Goal: Find specific page/section: Find specific page/section

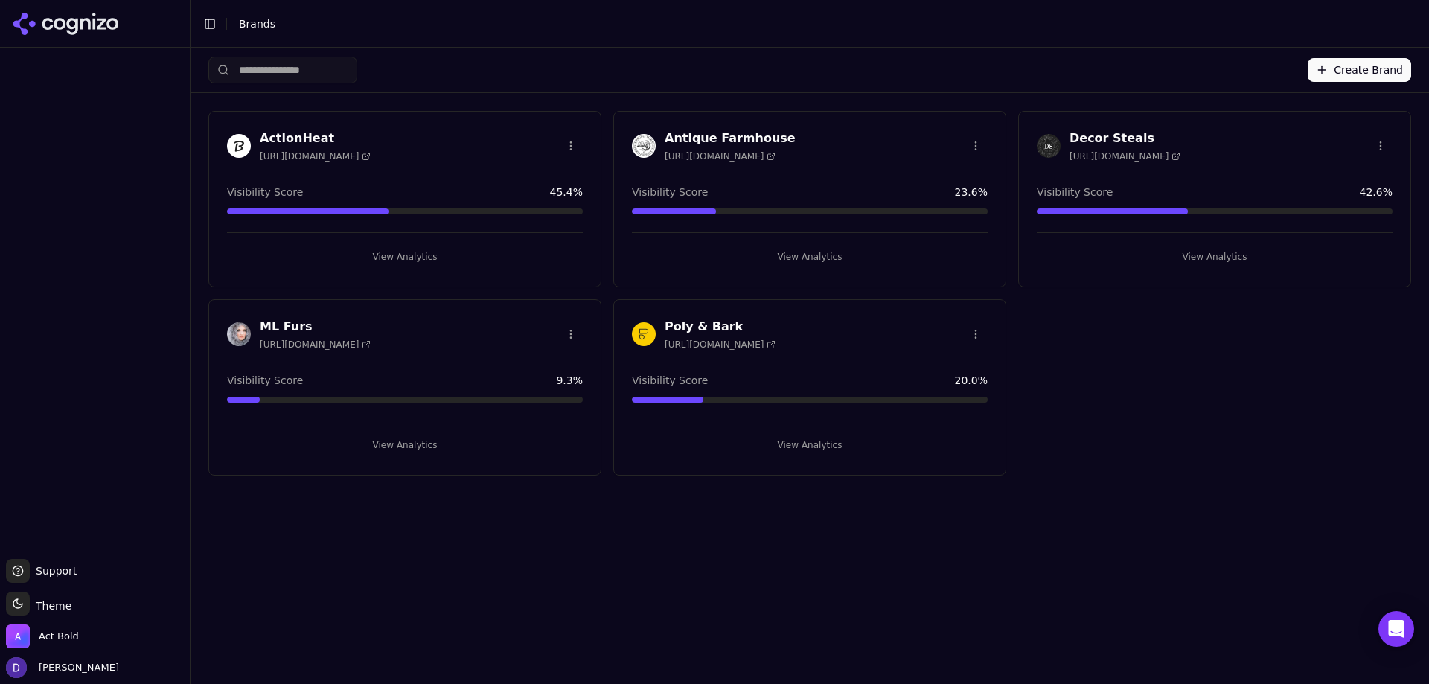
click at [715, 134] on h3 "Antique Farmhouse" at bounding box center [730, 139] width 131 height 18
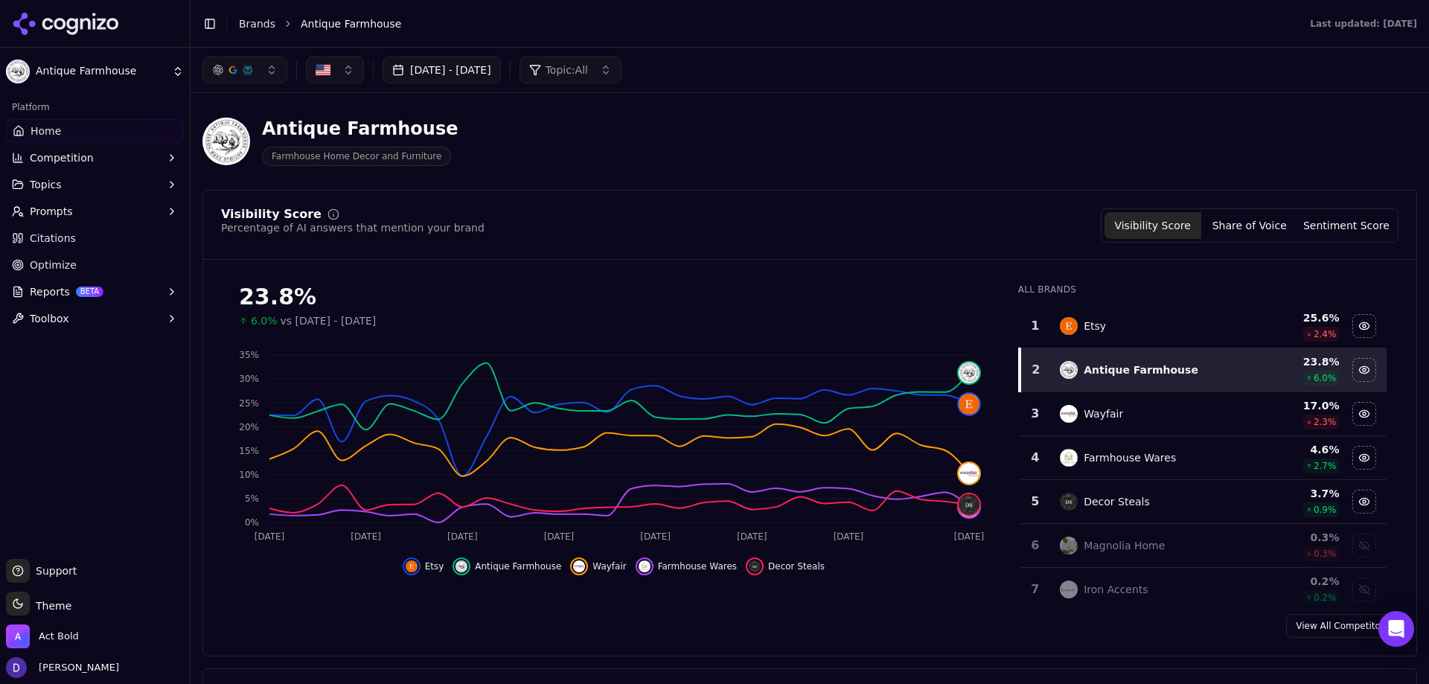
click at [60, 123] on link "Home" at bounding box center [95, 131] width 178 height 24
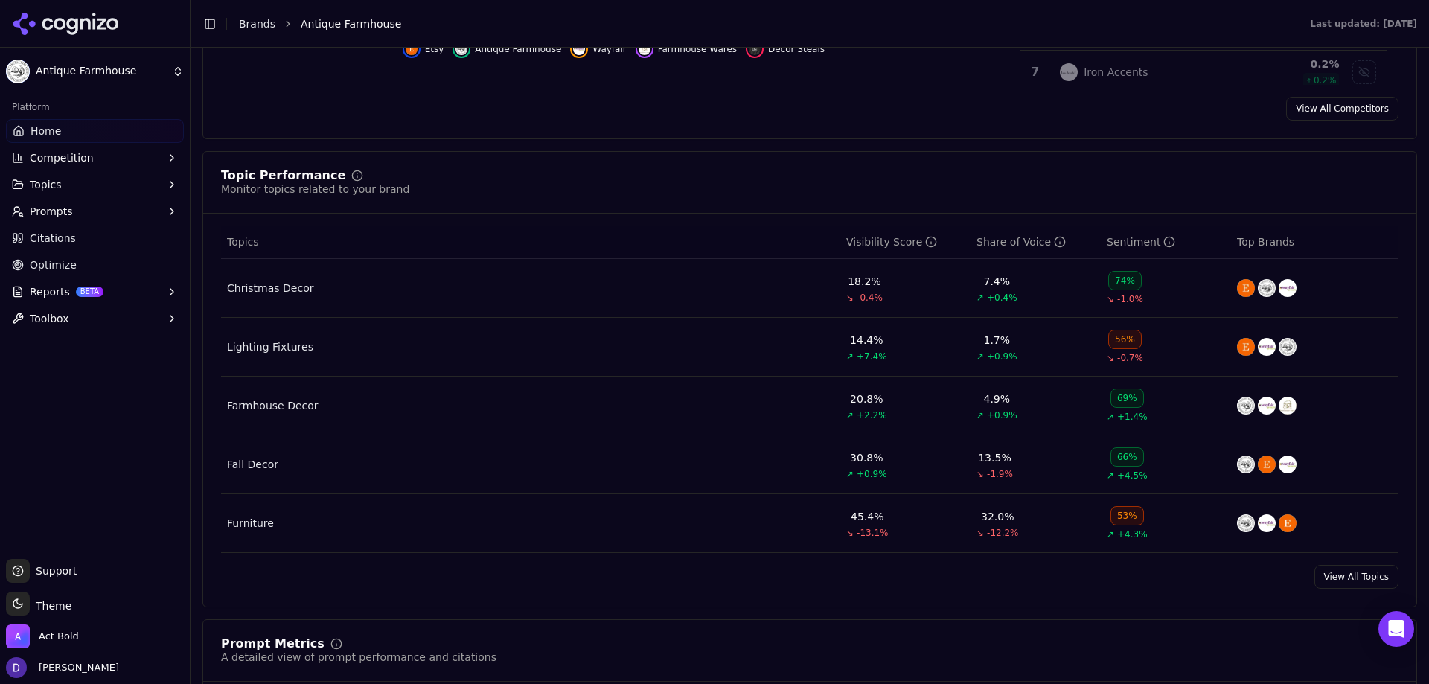
scroll to position [521, 0]
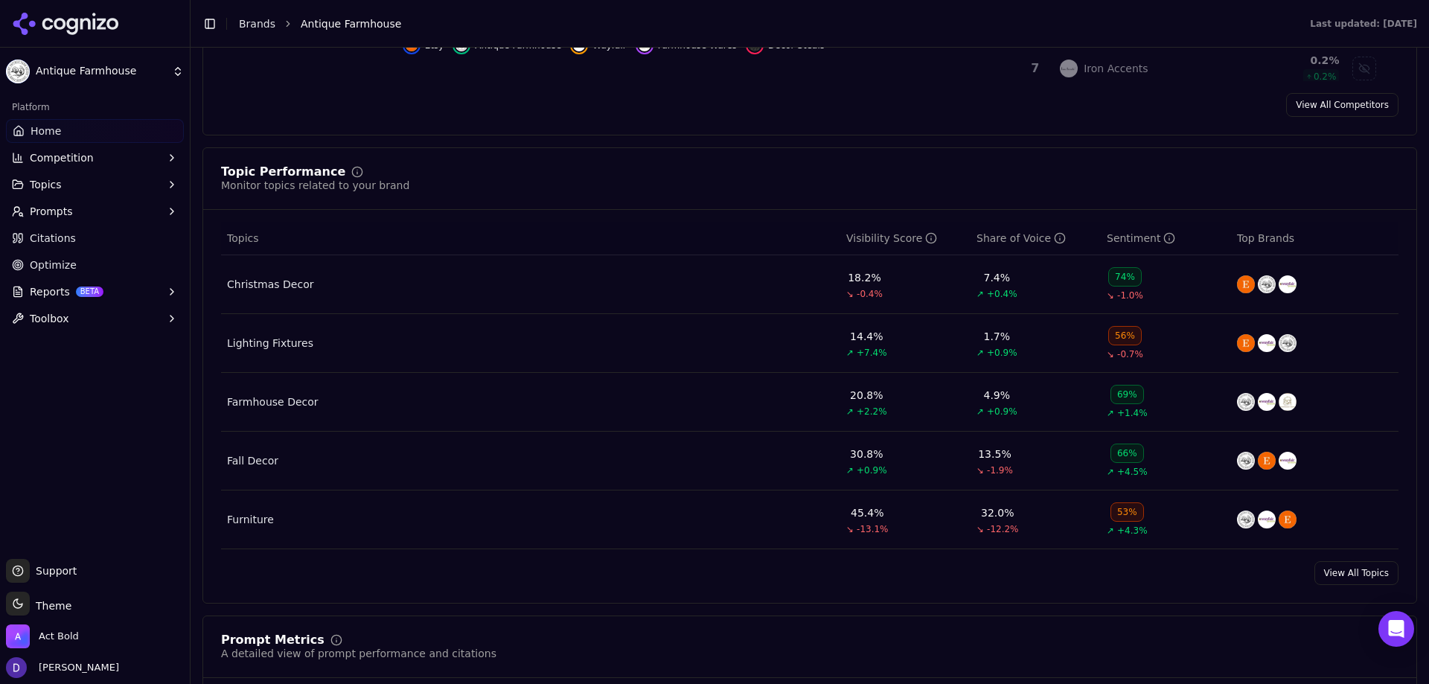
click at [1330, 572] on link "View All Topics" at bounding box center [1357, 573] width 84 height 24
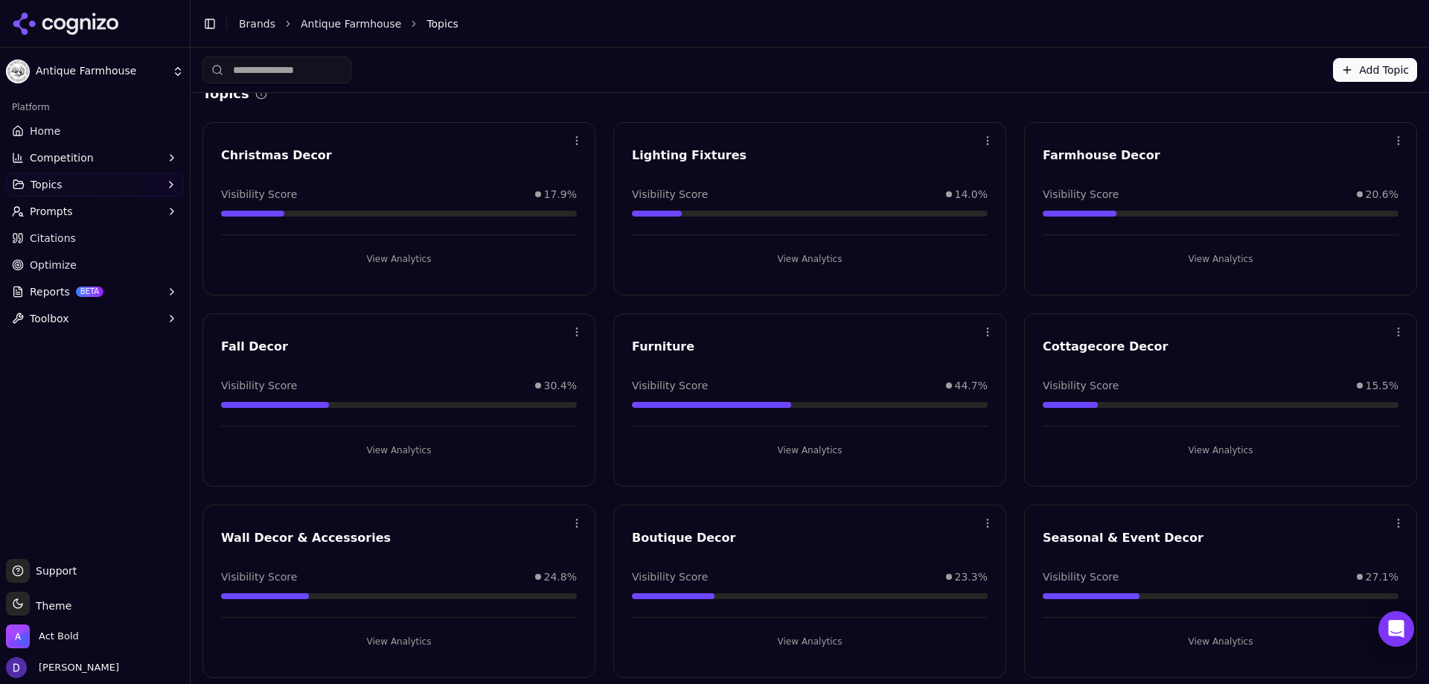
scroll to position [28, 0]
